Goal: Information Seeking & Learning: Learn about a topic

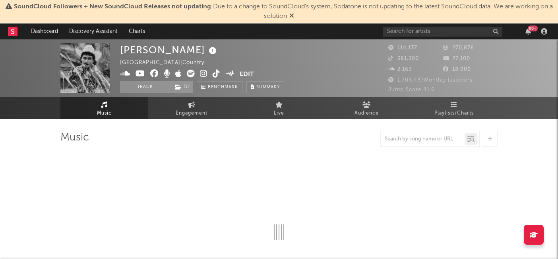
select select "6m"
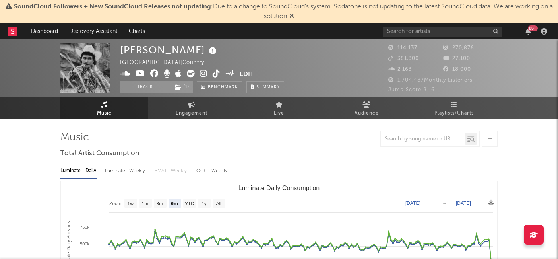
click at [294, 16] on icon at bounding box center [291, 15] width 5 height 6
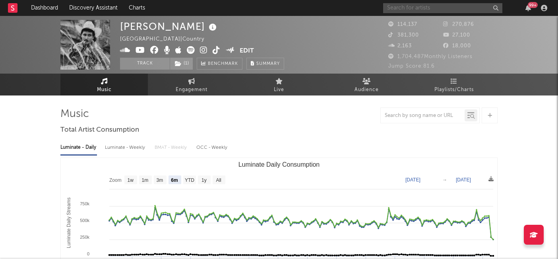
click at [425, 8] on input "text" at bounding box center [442, 8] width 119 height 10
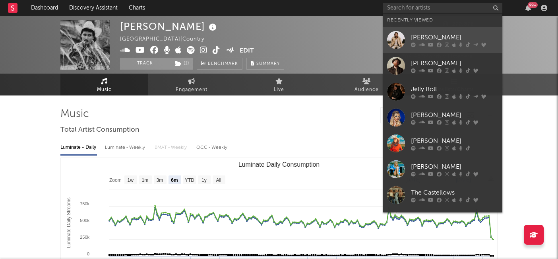
click at [424, 39] on div "[PERSON_NAME]" at bounding box center [454, 38] width 87 height 10
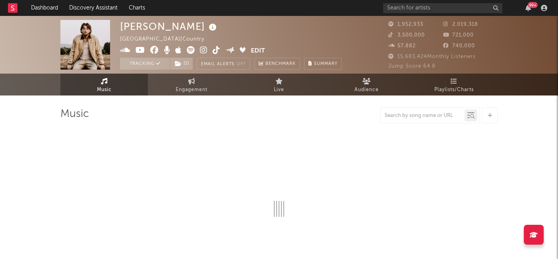
select select "6m"
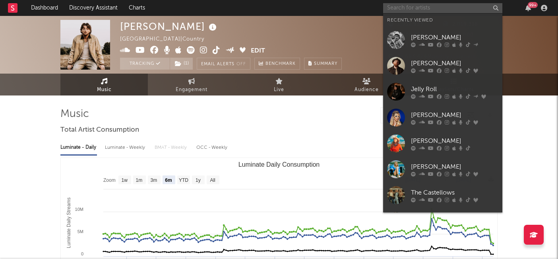
click at [456, 7] on input "text" at bounding box center [442, 8] width 119 height 10
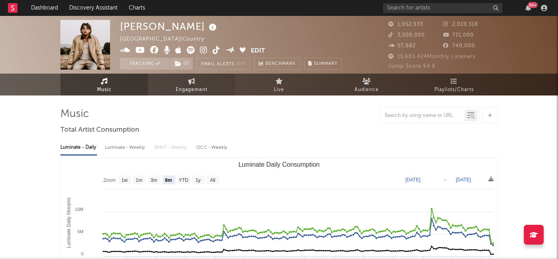
click at [183, 91] on span "Engagement" at bounding box center [192, 90] width 32 height 10
select select "1w"
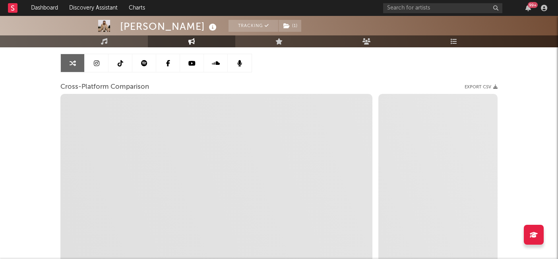
scroll to position [76, 0]
click at [113, 61] on link at bounding box center [120, 62] width 24 height 18
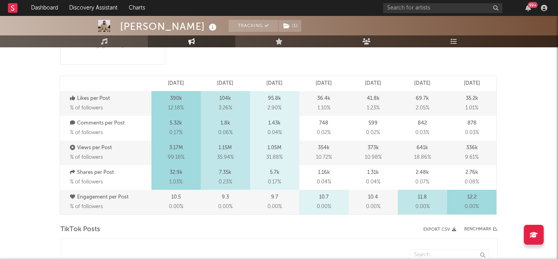
select select "6m"
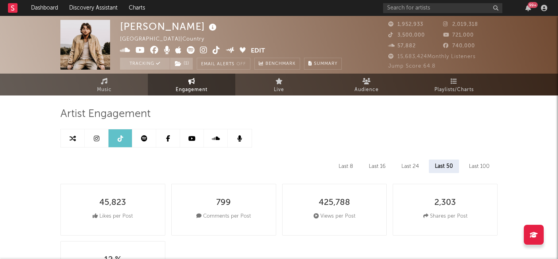
click at [69, 137] on link at bounding box center [73, 138] width 24 height 18
select select "1m"
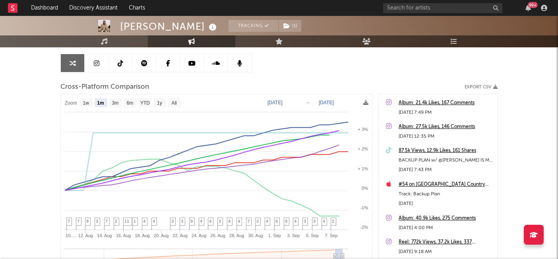
scroll to position [86, 0]
